Goal: Complete application form

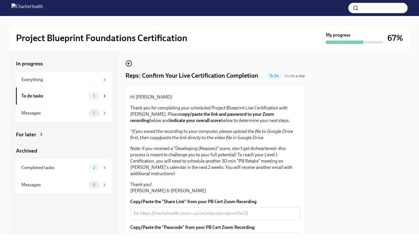
scroll to position [80, 0]
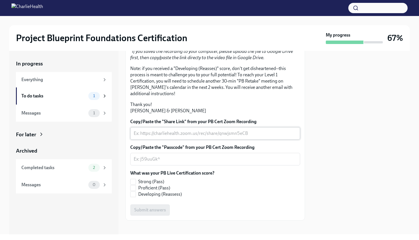
click at [200, 137] on textarea "Copy/Paste the "Share Link" from your PB Cert Zoom Recording" at bounding box center [215, 133] width 163 height 7
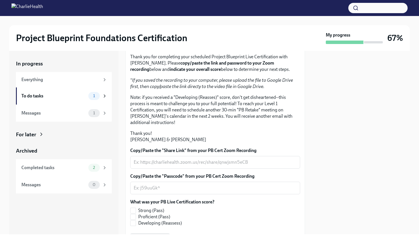
scroll to position [60, 0]
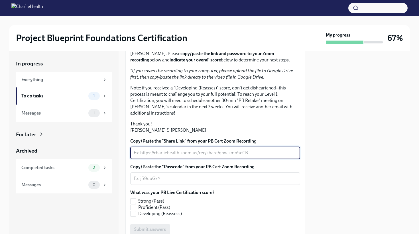
click at [204, 156] on textarea "Copy/Paste the "Share Link" from your PB Cert Zoom Recording" at bounding box center [215, 152] width 163 height 7
paste textarea "[URL][DOMAIN_NAME] Passcode: a6JK?EDZ"
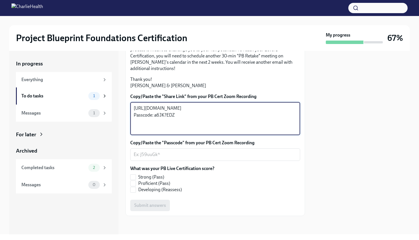
scroll to position [128, 0]
type textarea "[URL][DOMAIN_NAME] Passcode: a6JK?EDZ"
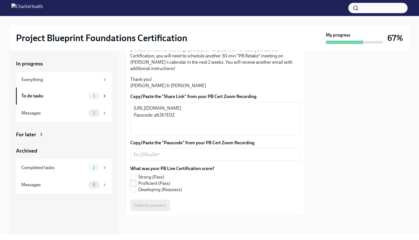
click at [135, 186] on input "Proficient (Pass)" at bounding box center [133, 183] width 5 height 5
checkbox input "true"
click at [164, 158] on textarea "Copy/Paste the "Passcode" from your PB Cert Zoom Recording" at bounding box center [215, 154] width 163 height 7
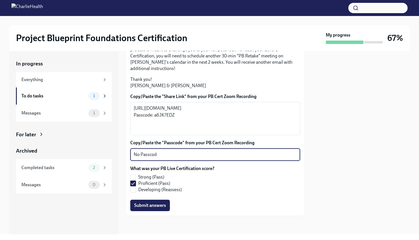
type textarea "No Passcode"
drag, startPoint x: 181, startPoint y: 165, endPoint x: 126, endPoint y: 165, distance: 55.1
click at [126, 165] on div "Hi [PERSON_NAME]! Thank you for completing your scheduled Project Blueprint Liv…" at bounding box center [216, 97] width 180 height 236
paste textarea "a6JK?EDZ"
type textarea "a6JK?EDZ"
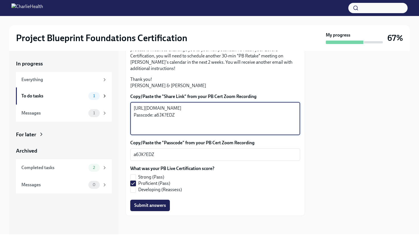
drag, startPoint x: 198, startPoint y: 142, endPoint x: 116, endPoint y: 103, distance: 91.3
click at [116, 103] on div "In progress Everything To do tasks 1 Messages 1 For later Archived Completed ta…" at bounding box center [209, 142] width 401 height 183
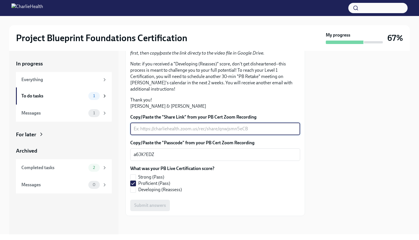
paste textarea "[URL][DOMAIN_NAME]"
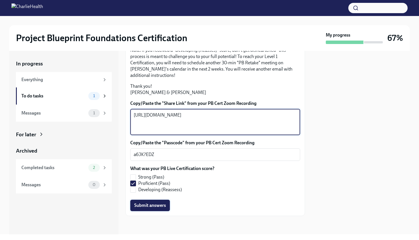
type textarea "[URL][DOMAIN_NAME]"
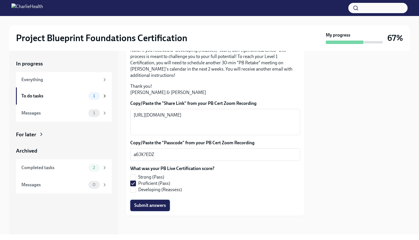
click at [148, 208] on span "Submit answers" at bounding box center [150, 205] width 32 height 6
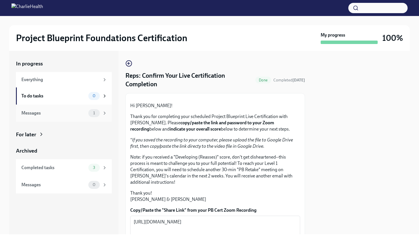
scroll to position [0, 0]
click at [210, 37] on div "Project Blueprint Foundations Certification" at bounding box center [167, 37] width 303 height 11
